Goal: Navigation & Orientation: Find specific page/section

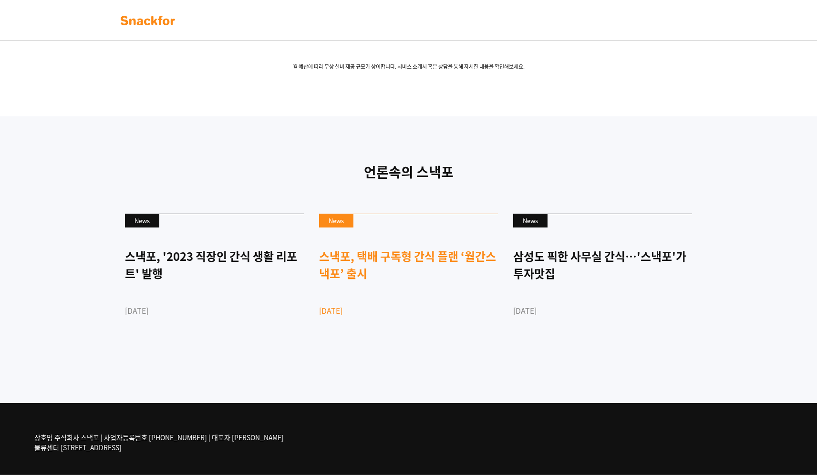
scroll to position [2205, 0]
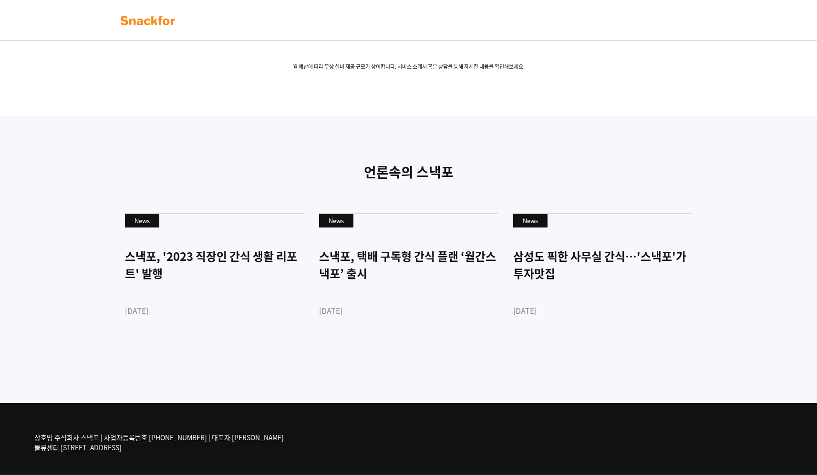
drag, startPoint x: 260, startPoint y: 386, endPoint x: 361, endPoint y: 12, distance: 387.2
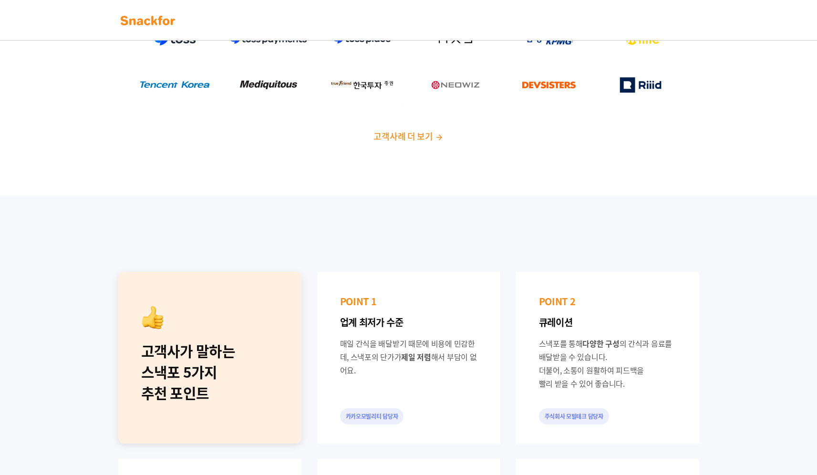
scroll to position [0, 0]
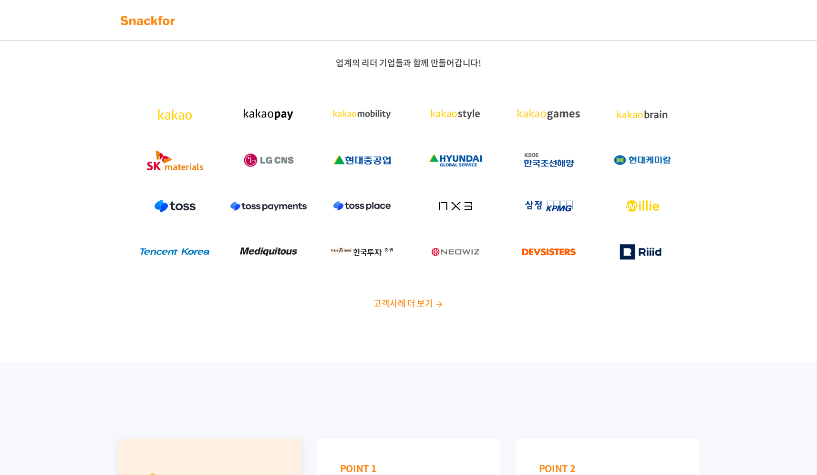
click at [390, 306] on span "고객사례 더 보기" at bounding box center [402, 303] width 59 height 13
drag, startPoint x: 592, startPoint y: 164, endPoint x: 566, endPoint y: 169, distance: 25.8
drag, startPoint x: 563, startPoint y: 171, endPoint x: 553, endPoint y: 175, distance: 11.2
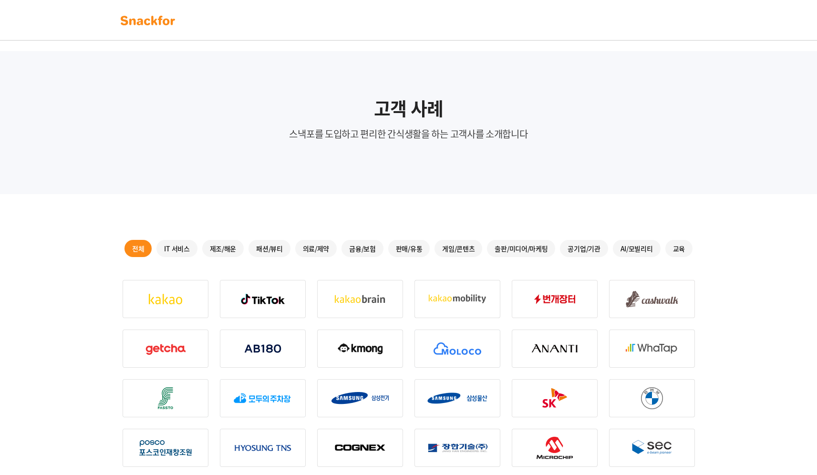
click at [148, 21] on img at bounding box center [148, 20] width 60 height 15
drag, startPoint x: 657, startPoint y: 135, endPoint x: 660, endPoint y: 157, distance: 22.7
